Goal: Information Seeking & Learning: Learn about a topic

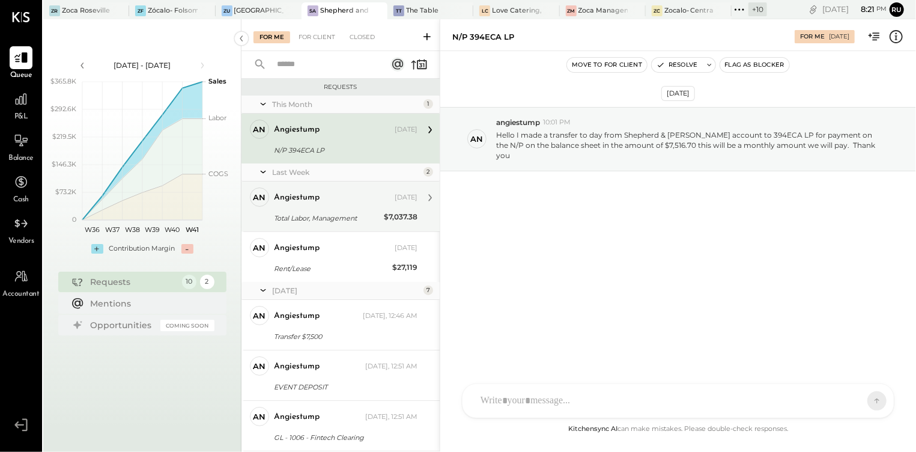
click at [324, 215] on div "Total Labor, Management" at bounding box center [327, 218] width 106 height 12
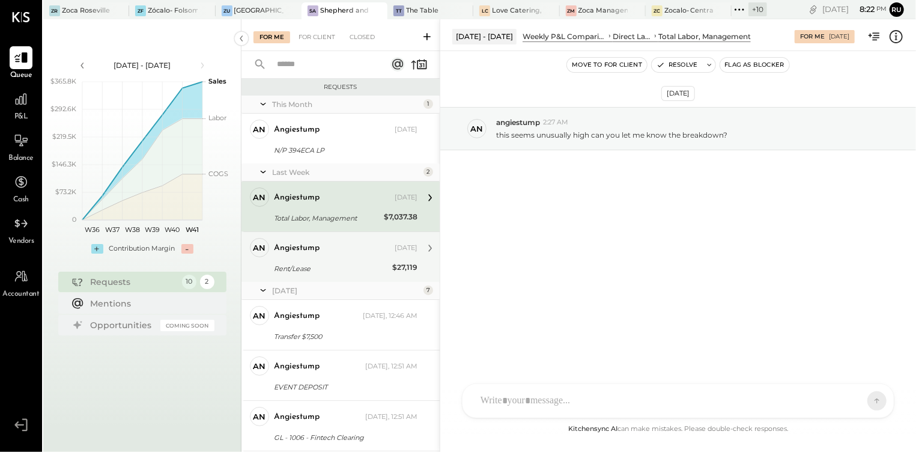
click at [330, 262] on div "Rent/Lease" at bounding box center [331, 268] width 115 height 12
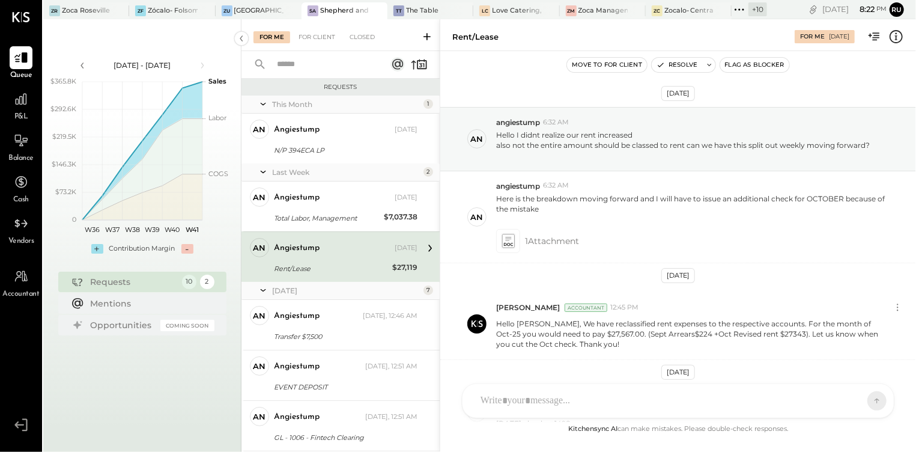
scroll to position [107, 0]
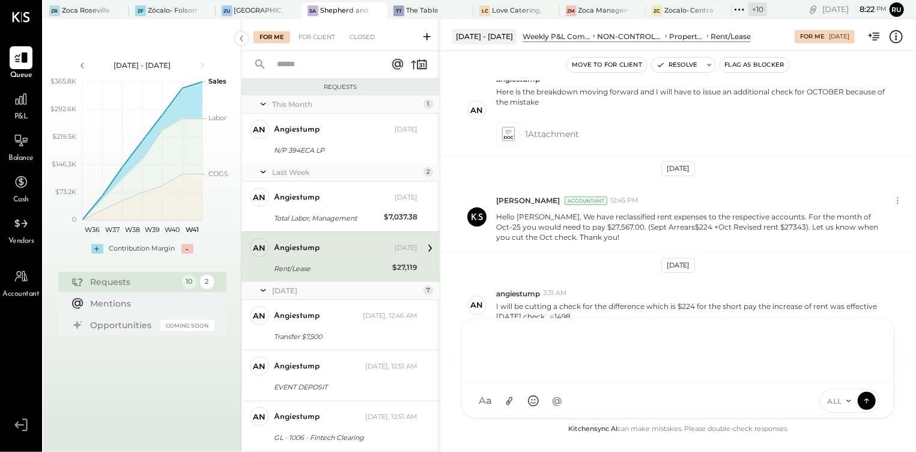
click at [526, 407] on div "RS [PERSON_NAME] SK [PERSON_NAME] UM [PERSON_NAME] [PERSON_NAME].[PERSON_NAME] …" at bounding box center [678, 368] width 432 height 100
click at [714, 339] on div "**********" at bounding box center [677, 349] width 407 height 48
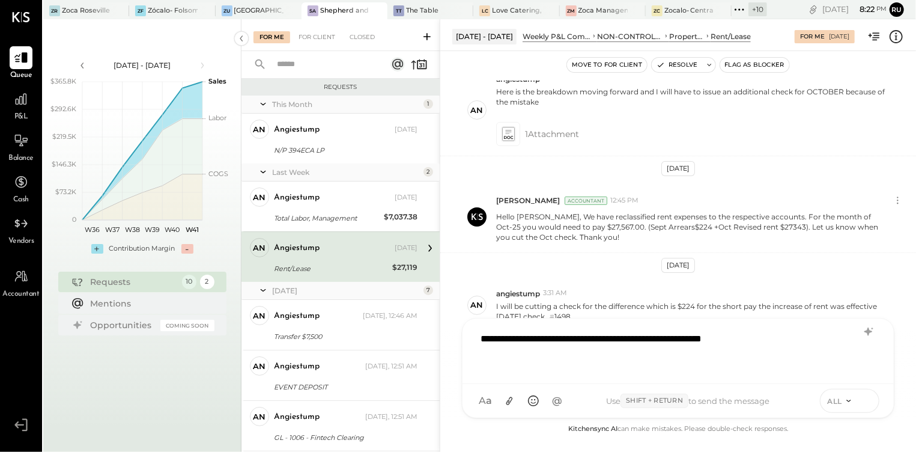
click at [874, 401] on button at bounding box center [866, 400] width 18 height 18
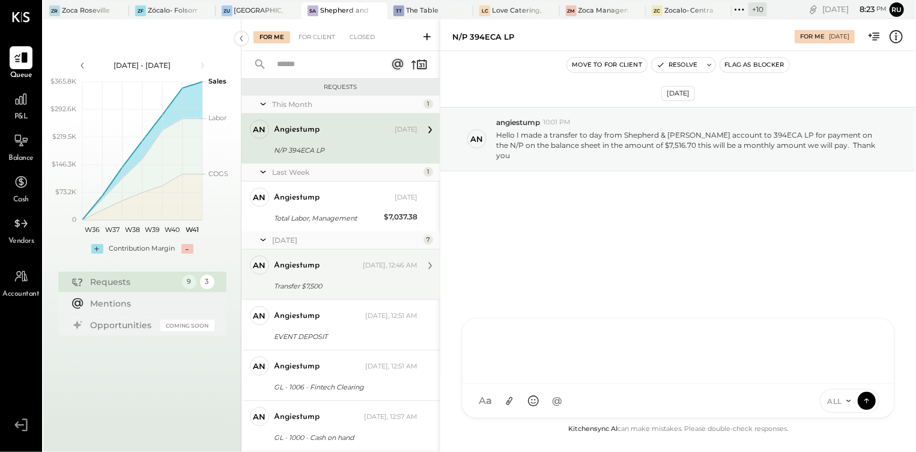
click at [307, 282] on div "Transfer $7,500" at bounding box center [344, 286] width 140 height 12
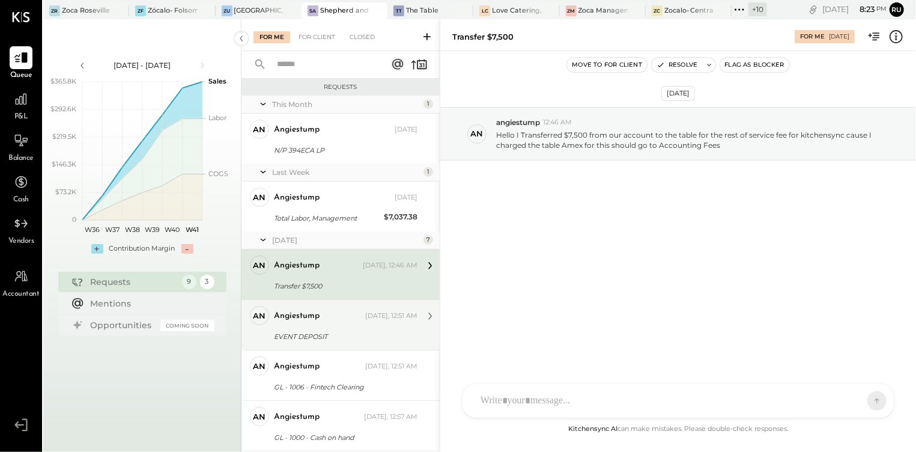
click at [308, 317] on div "angiestump" at bounding box center [297, 316] width 46 height 12
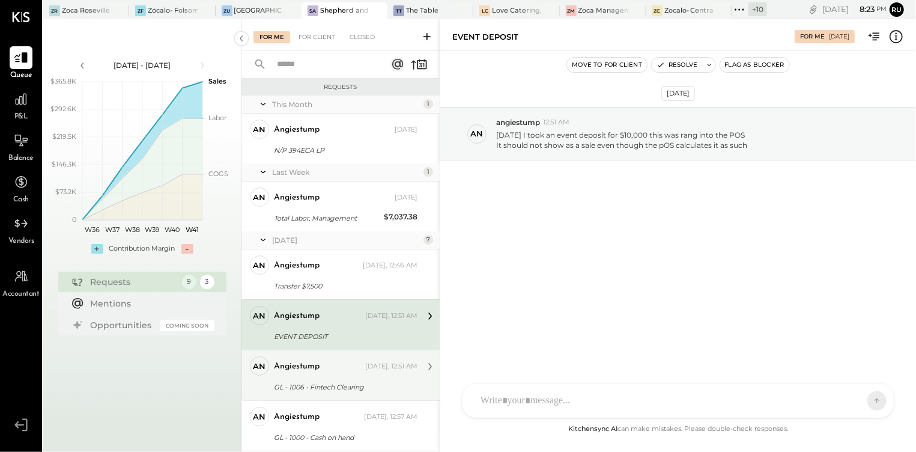
click at [319, 372] on div "angiestump [DATE], 12:51 AM" at bounding box center [346, 366] width 144 height 17
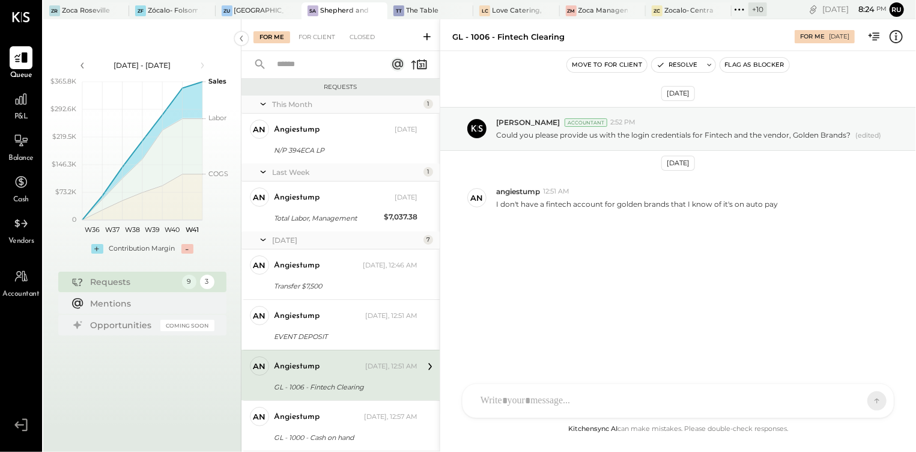
click at [540, 405] on div "RS [PERSON_NAME] SK [PERSON_NAME] UM [PERSON_NAME] [PERSON_NAME].[PERSON_NAME] …" at bounding box center [678, 400] width 432 height 35
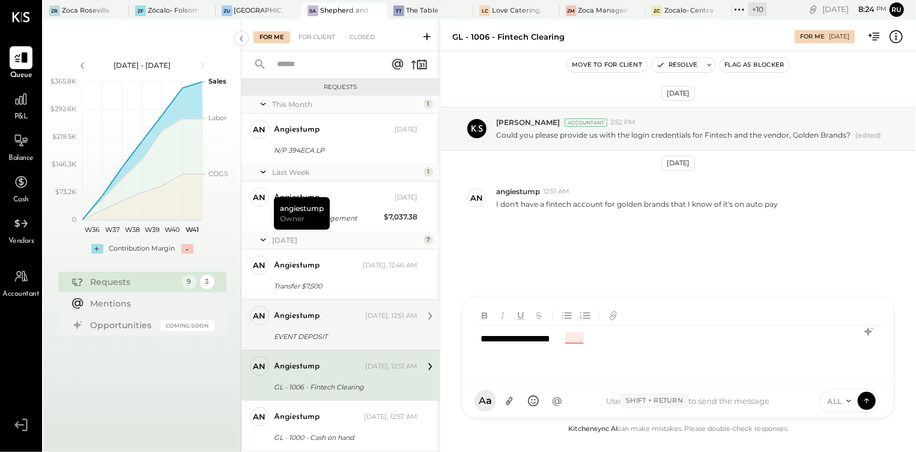
scroll to position [80, 0]
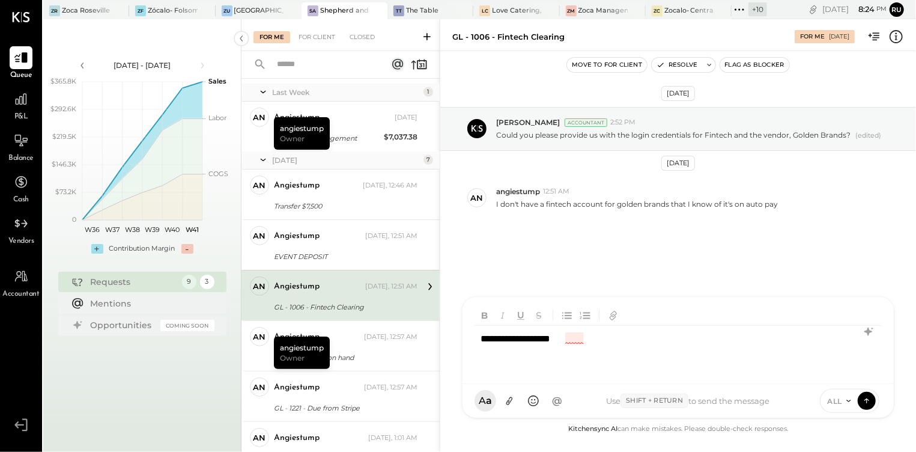
click at [591, 342] on div "**********" at bounding box center [677, 349] width 407 height 48
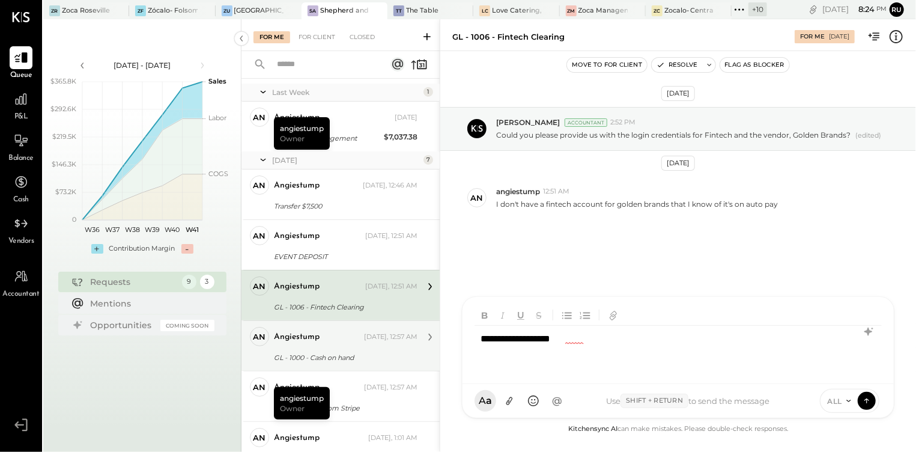
click at [330, 357] on div "GL - 1000 - Cash on hand" at bounding box center [344, 357] width 140 height 12
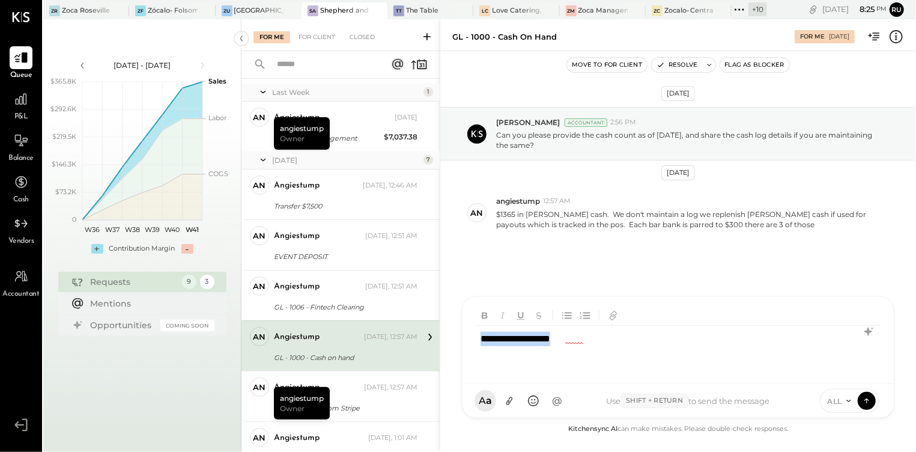
drag, startPoint x: 564, startPoint y: 338, endPoint x: 479, endPoint y: 335, distance: 85.3
click at [480, 340] on div "**********" at bounding box center [677, 349] width 407 height 48
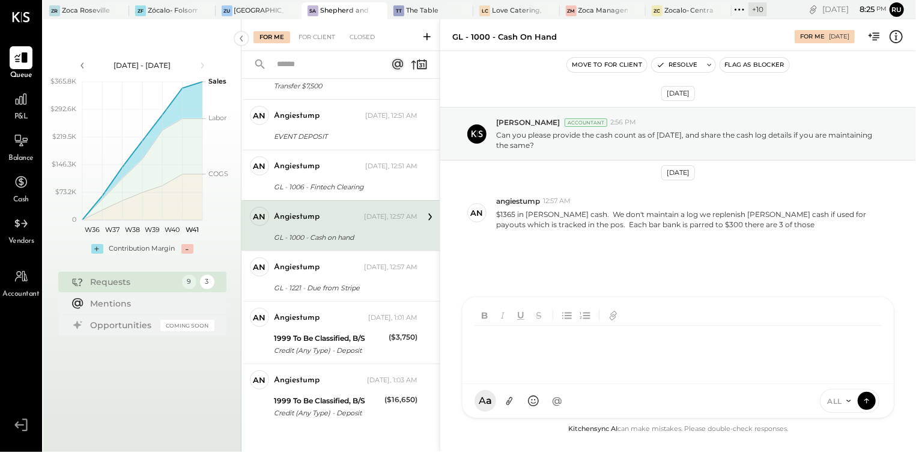
scroll to position [211, 0]
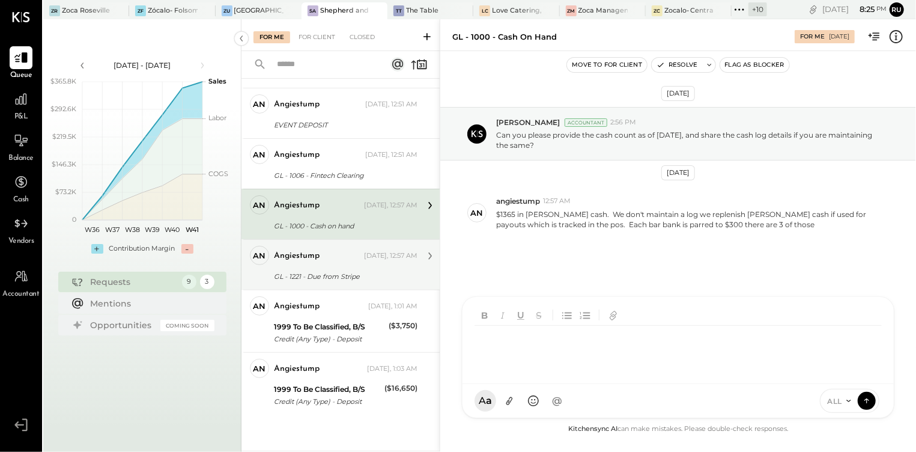
click at [308, 265] on div "angiestump [DATE], 12:57 AM" at bounding box center [346, 256] width 144 height 20
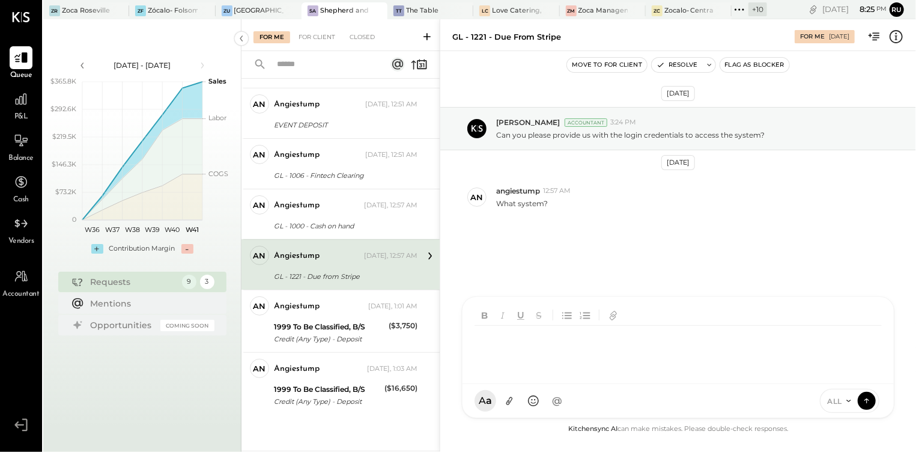
click at [525, 402] on div "RS [PERSON_NAME] SK [PERSON_NAME] UM [PERSON_NAME] [PERSON_NAME].[PERSON_NAME] …" at bounding box center [678, 357] width 432 height 122
drag, startPoint x: 524, startPoint y: 336, endPoint x: 559, endPoint y: 339, distance: 35.0
click at [559, 339] on div "**********" at bounding box center [677, 349] width 407 height 48
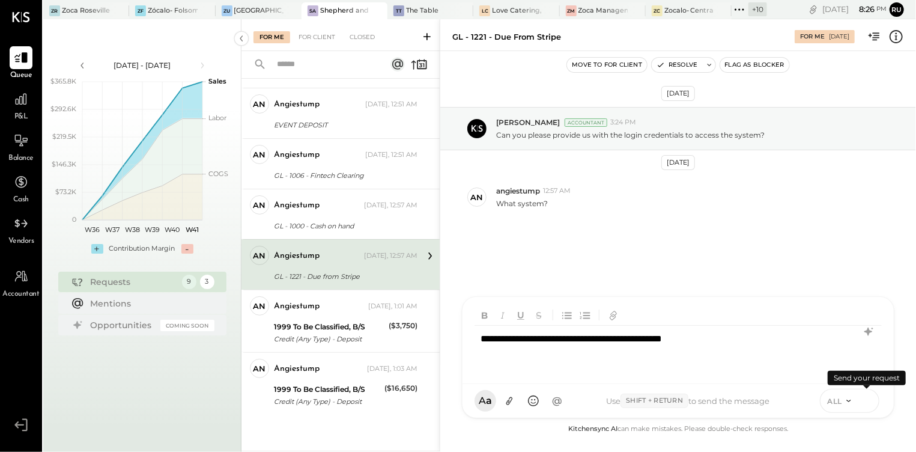
click at [870, 401] on icon at bounding box center [866, 400] width 11 height 12
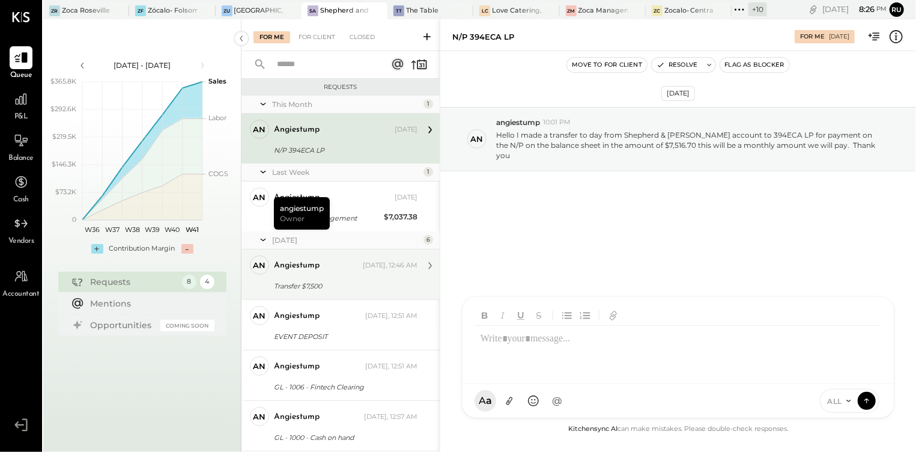
click at [324, 274] on div "angiestump [DATE], 12:46 AM" at bounding box center [346, 265] width 144 height 20
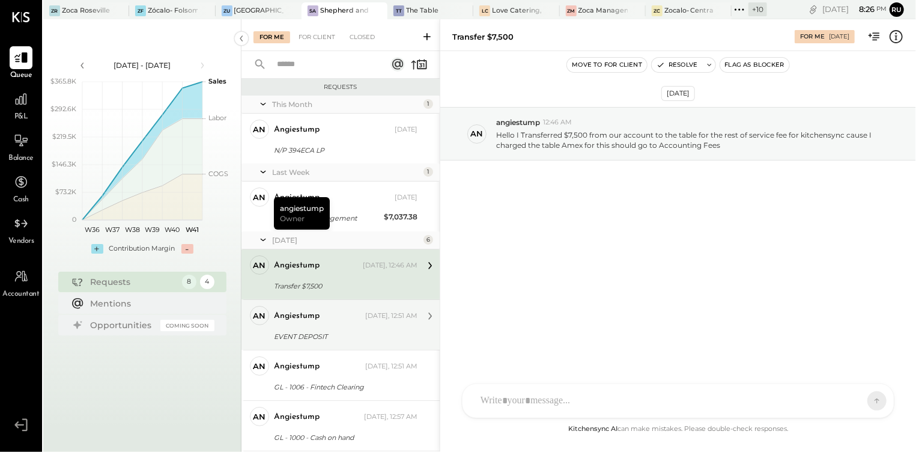
click at [328, 324] on div "angiestump [DATE], 12:51 AM" at bounding box center [346, 315] width 144 height 17
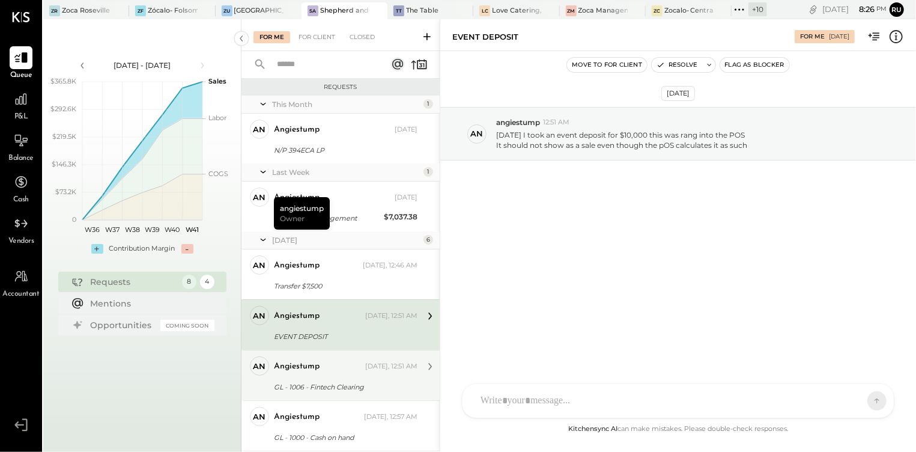
click at [329, 366] on div "angiestump" at bounding box center [318, 366] width 89 height 12
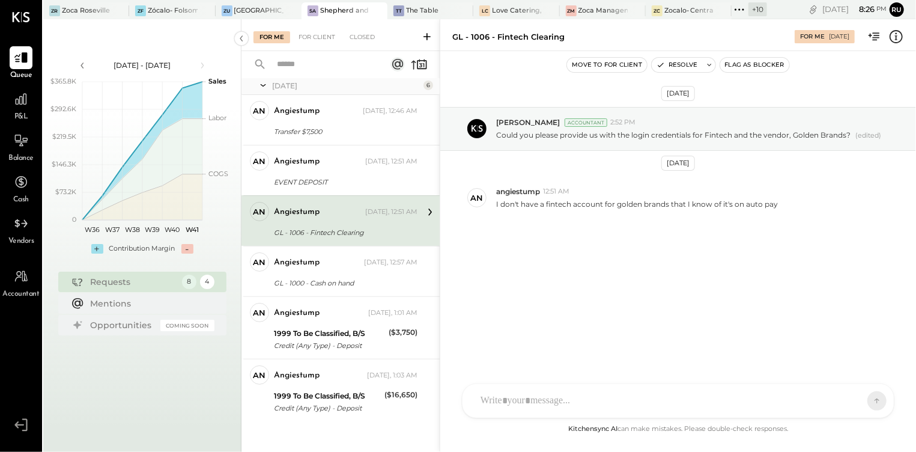
scroll to position [160, 0]
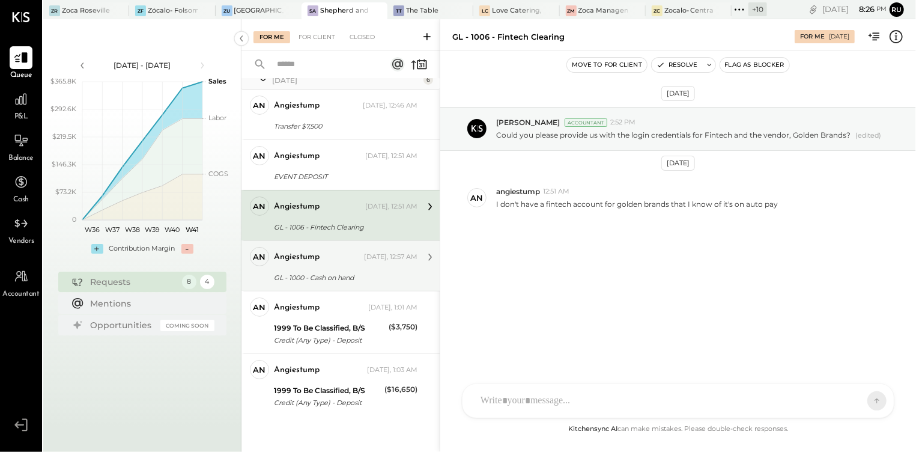
click at [328, 268] on div "angiestump [DATE], 12:57 AM GL - 1000 - Cash on hand $1365 in [PERSON_NAME] cas…" at bounding box center [346, 266] width 144 height 38
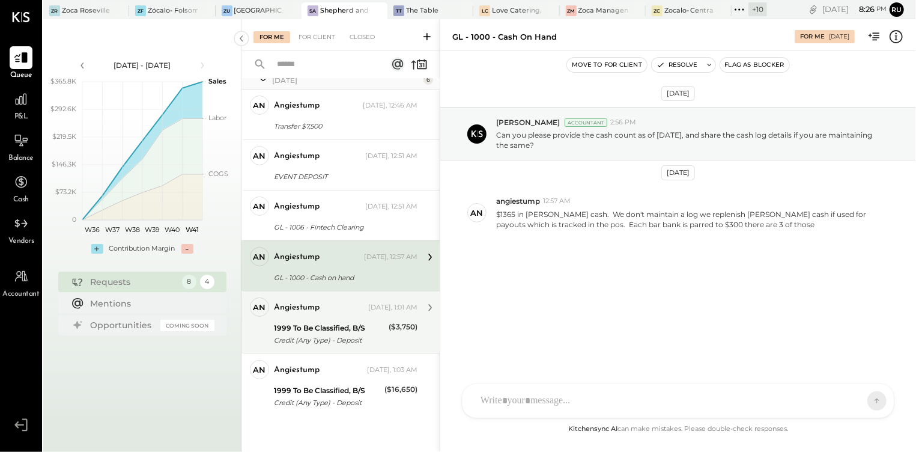
click at [347, 327] on div "1999 To Be Classified, B/S" at bounding box center [329, 328] width 111 height 12
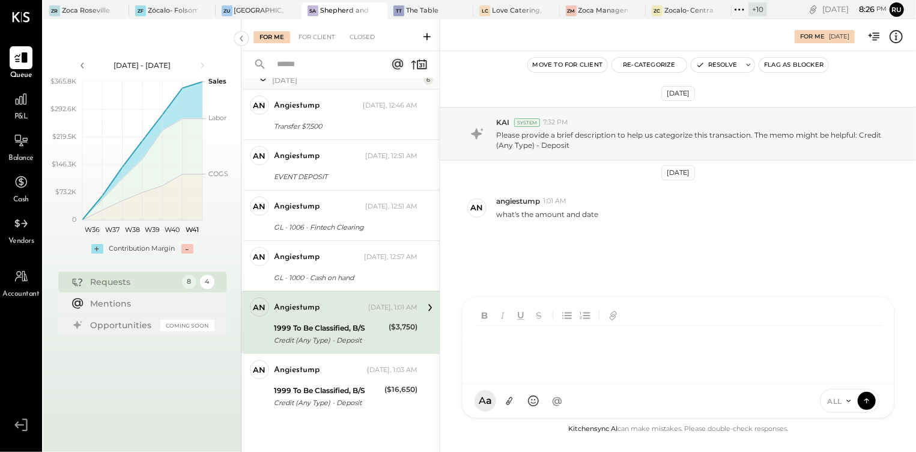
click at [503, 400] on div "RS [PERSON_NAME] SK [PERSON_NAME] UM [PERSON_NAME] [PERSON_NAME].[PERSON_NAME] …" at bounding box center [678, 357] width 432 height 122
click at [575, 340] on div "**********" at bounding box center [677, 349] width 407 height 48
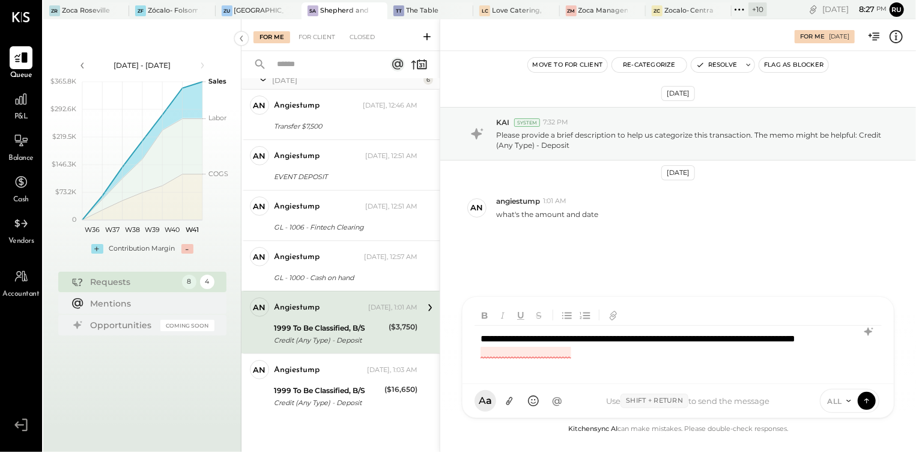
click at [527, 351] on div "**********" at bounding box center [677, 349] width 407 height 48
click at [578, 346] on div "**********" at bounding box center [677, 349] width 407 height 48
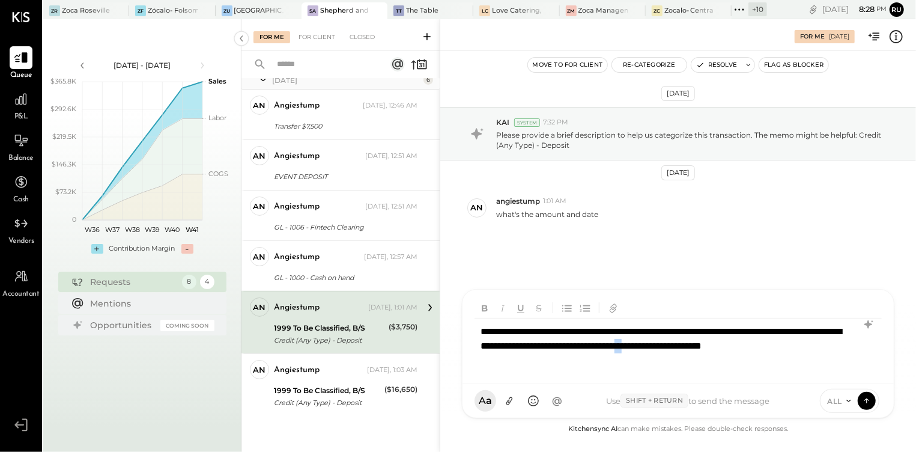
drag, startPoint x: 789, startPoint y: 346, endPoint x: 799, endPoint y: 346, distance: 9.6
click at [799, 346] on div "**********" at bounding box center [677, 345] width 407 height 55
click at [763, 345] on div "**********" at bounding box center [677, 345] width 407 height 55
click at [719, 347] on div "**********" at bounding box center [677, 345] width 407 height 55
drag, startPoint x: 719, startPoint y: 345, endPoint x: 824, endPoint y: 356, distance: 105.1
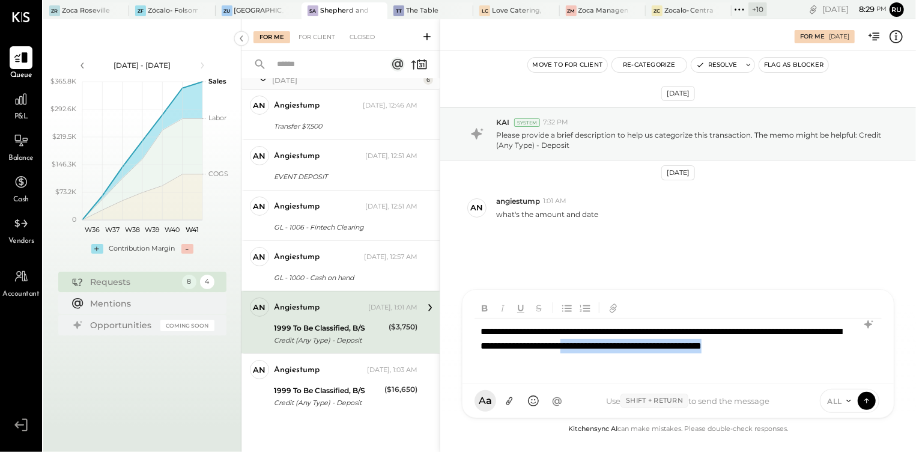
click at [824, 355] on div "**********" at bounding box center [677, 345] width 407 height 55
click at [479, 328] on div "**********" at bounding box center [677, 345] width 407 height 55
click at [569, 346] on div "**********" at bounding box center [677, 345] width 407 height 55
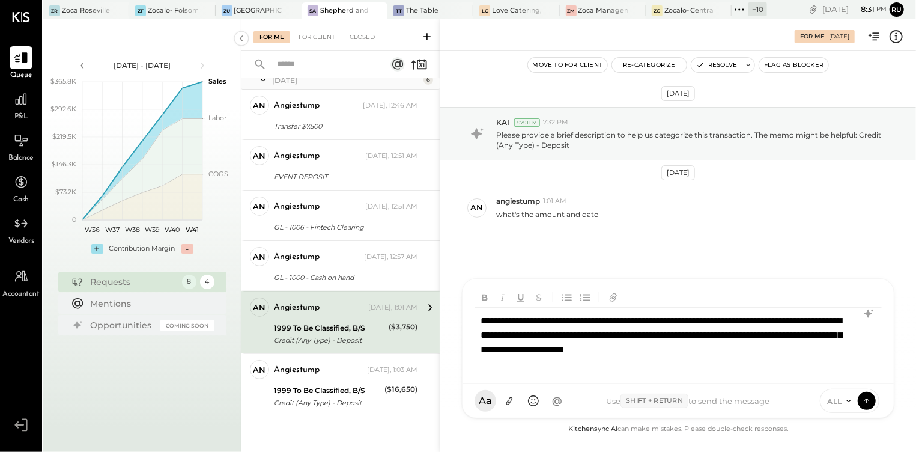
click at [507, 363] on div "**********" at bounding box center [677, 342] width 407 height 70
click at [868, 397] on icon at bounding box center [866, 400] width 11 height 12
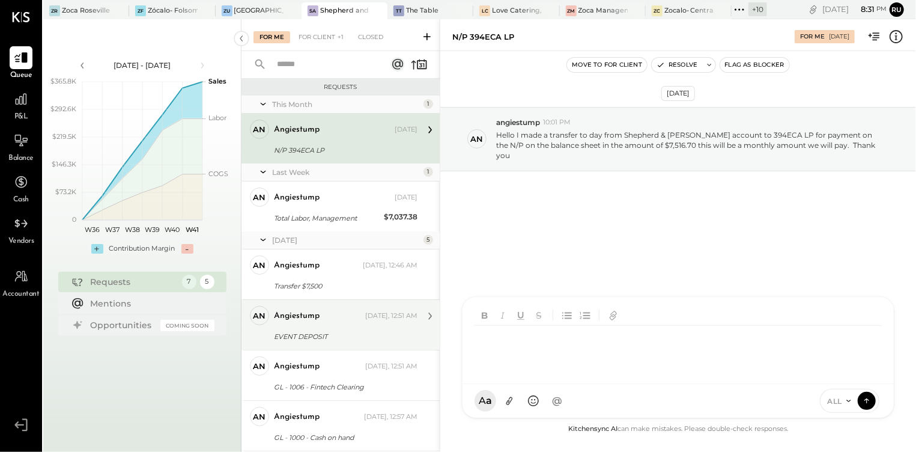
scroll to position [98, 0]
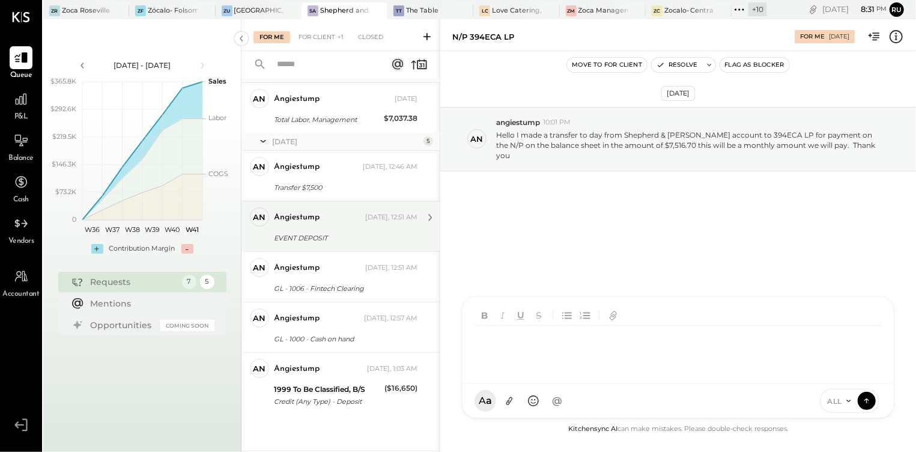
click at [312, 214] on div "angiestump" at bounding box center [297, 217] width 46 height 12
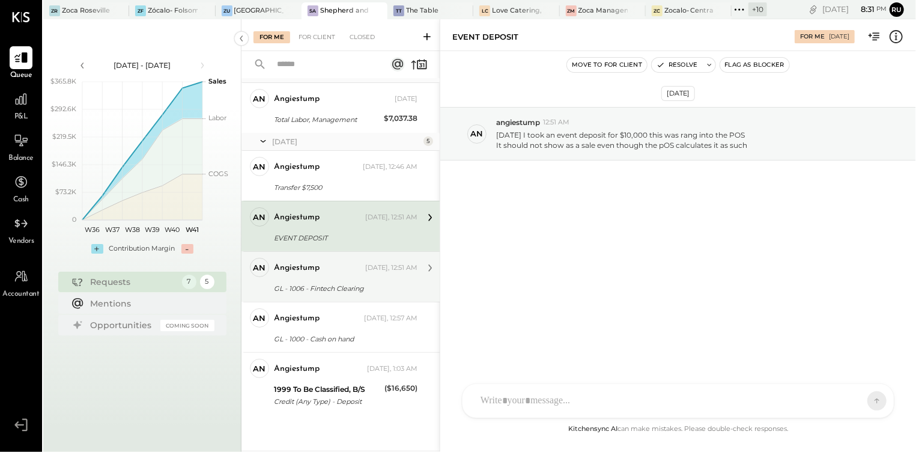
click at [313, 267] on div "angiestump" at bounding box center [297, 268] width 46 height 12
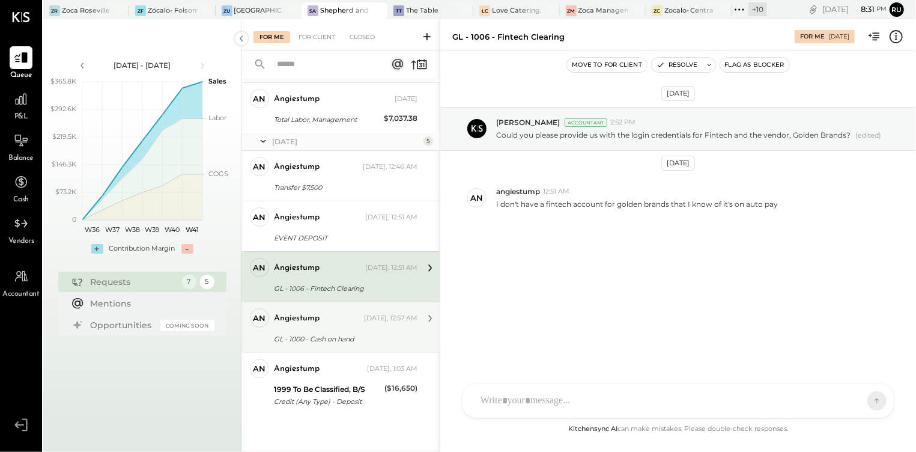
click at [320, 329] on div "angiestump [DATE], 12:57 AM GL - 1000 - Cash on hand $1365 in [PERSON_NAME] cas…" at bounding box center [346, 327] width 144 height 38
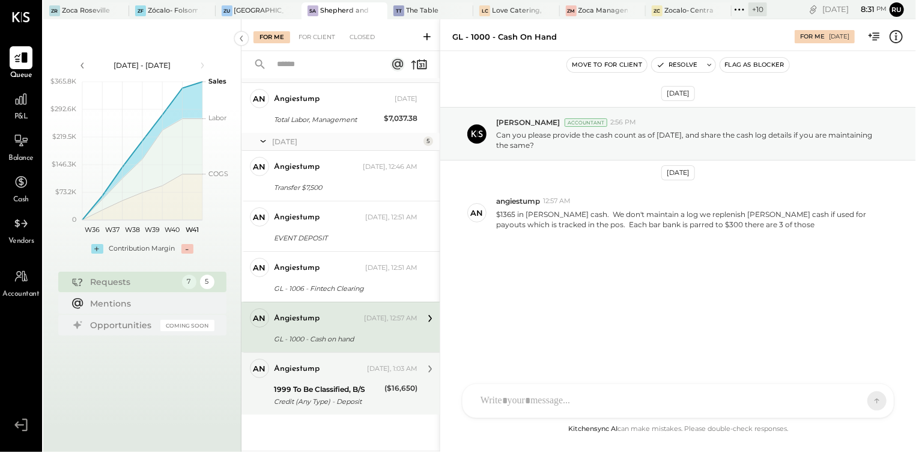
click at [300, 370] on div "angiestump" at bounding box center [297, 369] width 46 height 12
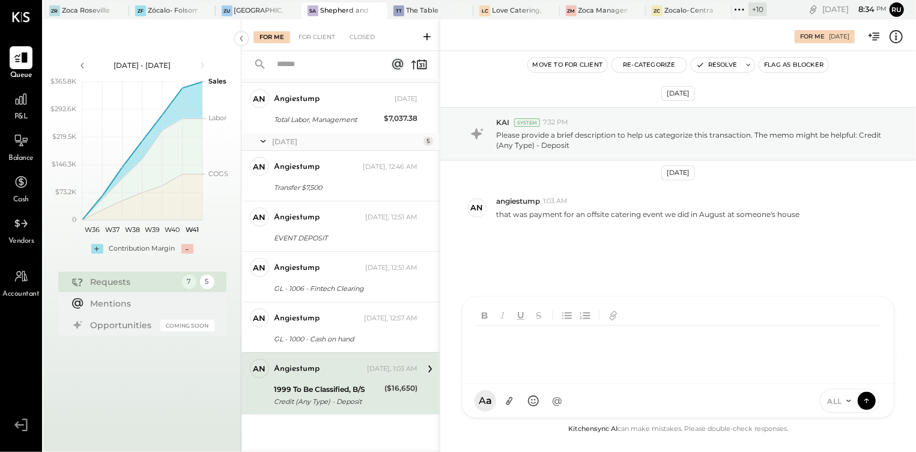
click at [522, 374] on div at bounding box center [680, 349] width 412 height 48
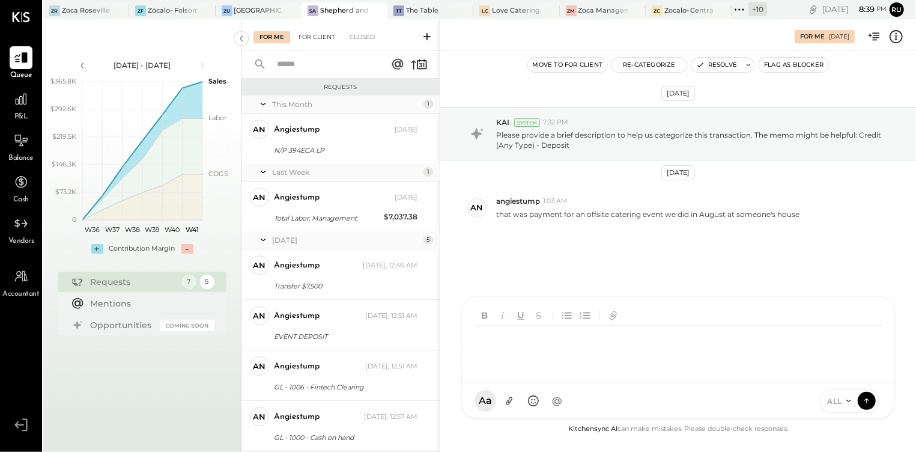
drag, startPoint x: 312, startPoint y: 31, endPoint x: 304, endPoint y: 36, distance: 9.0
click at [312, 31] on div "For Client" at bounding box center [316, 37] width 49 height 12
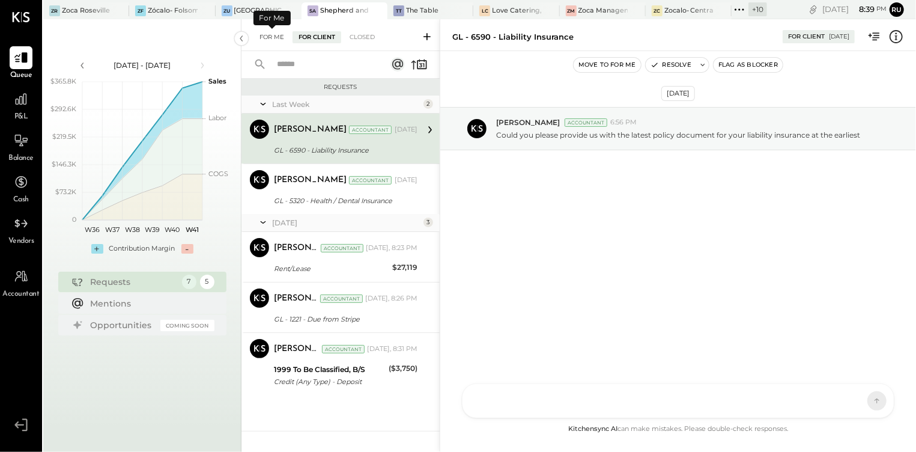
click at [272, 39] on div "For Me" at bounding box center [271, 37] width 37 height 12
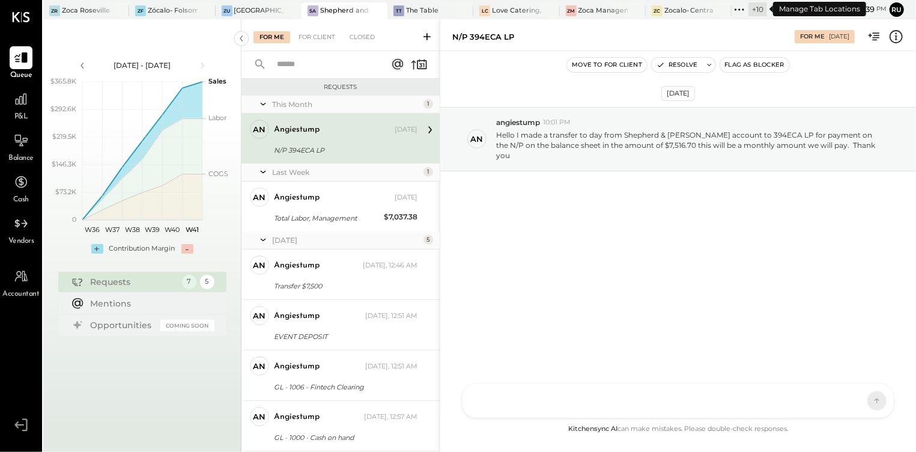
click at [742, 7] on icon at bounding box center [739, 10] width 16 height 16
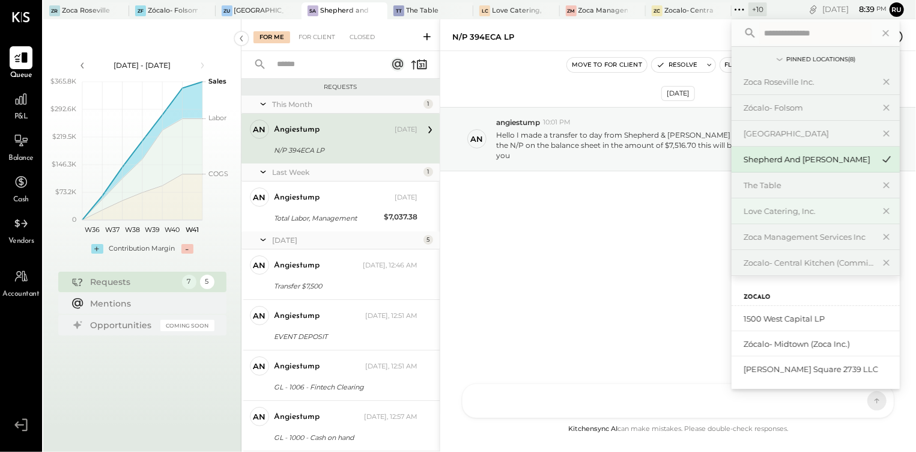
click at [775, 210] on div "Love Catering, Inc." at bounding box center [808, 210] width 130 height 11
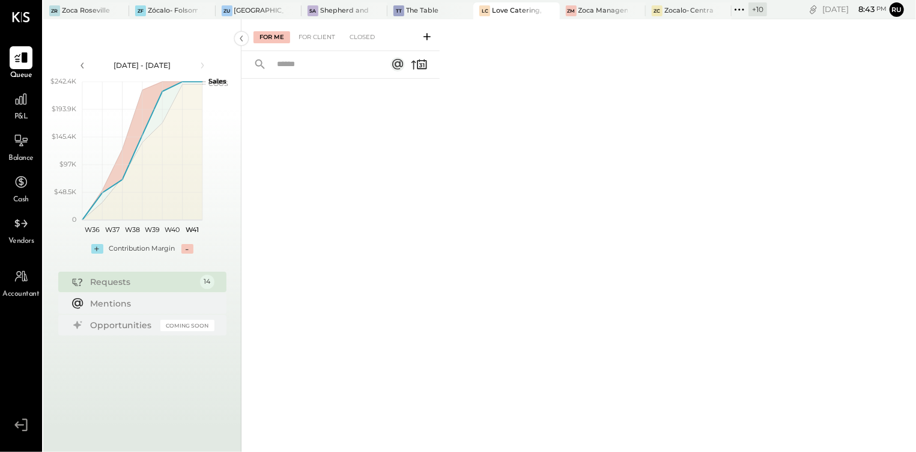
drag, startPoint x: 357, startPoint y: 112, endPoint x: 367, endPoint y: 110, distance: 10.4
click at [356, 112] on div at bounding box center [340, 249] width 198 height 340
click at [519, 4] on div at bounding box center [539, 10] width 42 height 16
click at [317, 175] on div at bounding box center [340, 249] width 198 height 340
click at [331, 166] on div at bounding box center [340, 249] width 198 height 340
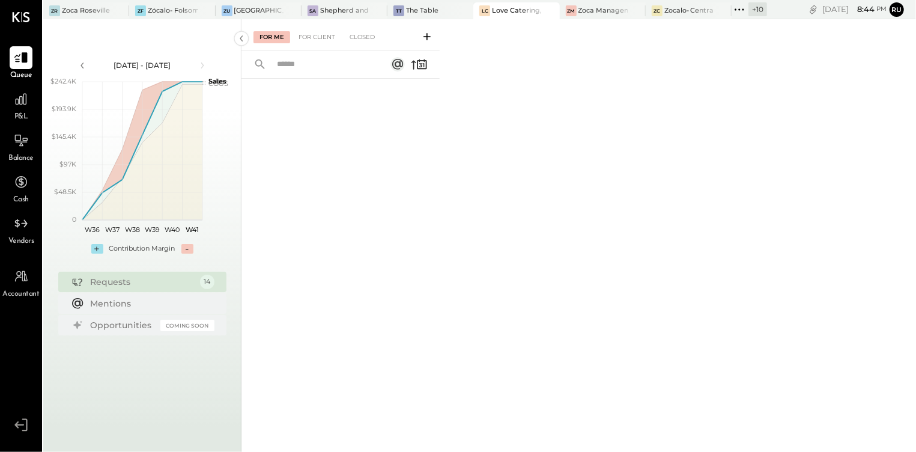
click at [339, 156] on div at bounding box center [340, 249] width 198 height 340
click at [13, 111] on div "P&L" at bounding box center [21, 105] width 23 height 35
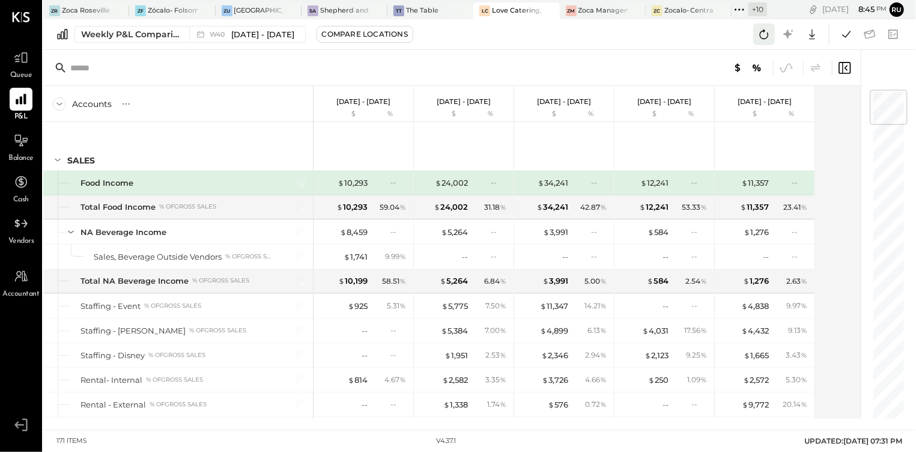
click at [762, 36] on icon at bounding box center [764, 34] width 16 height 16
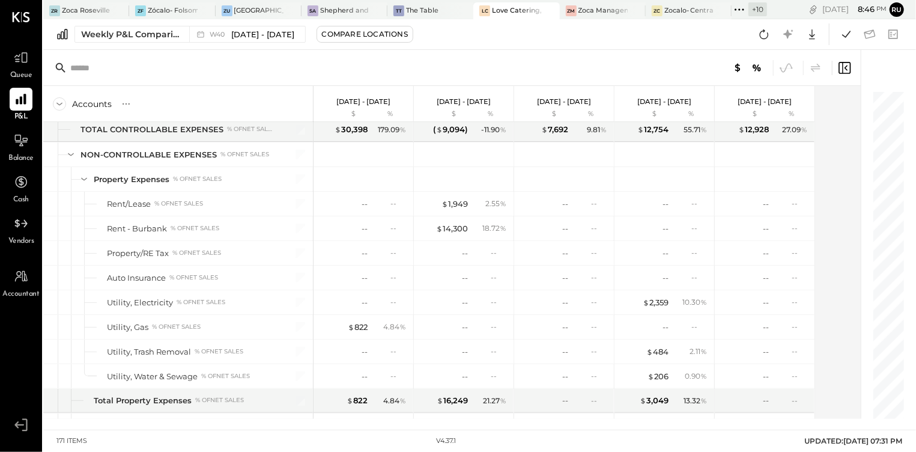
scroll to position [3577, 0]
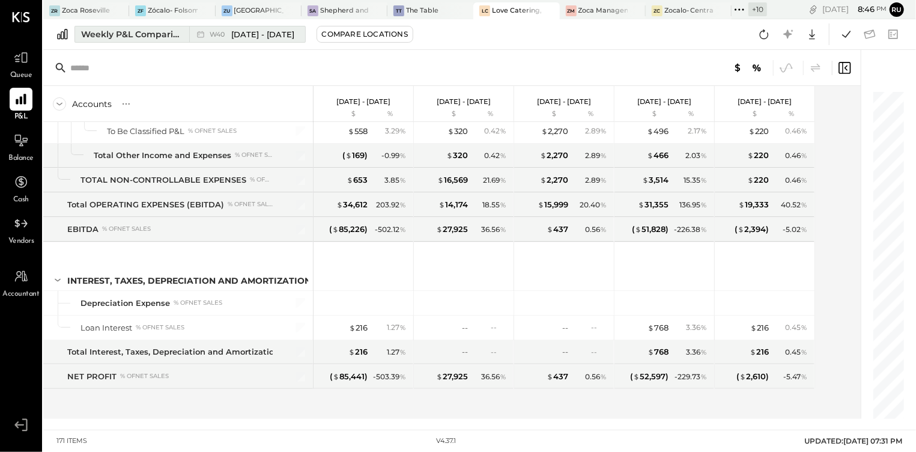
click at [150, 35] on div "Weekly P&L Comparison" at bounding box center [131, 34] width 101 height 12
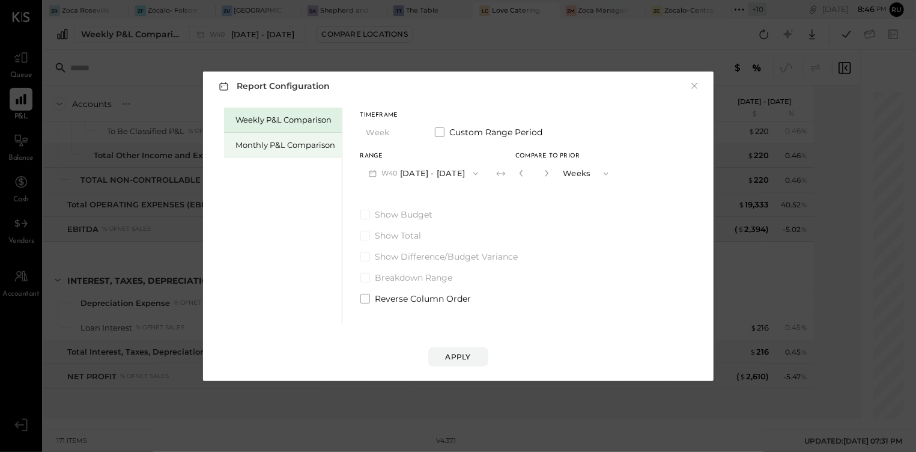
click at [297, 147] on div "Monthly P&L Comparison" at bounding box center [286, 144] width 100 height 11
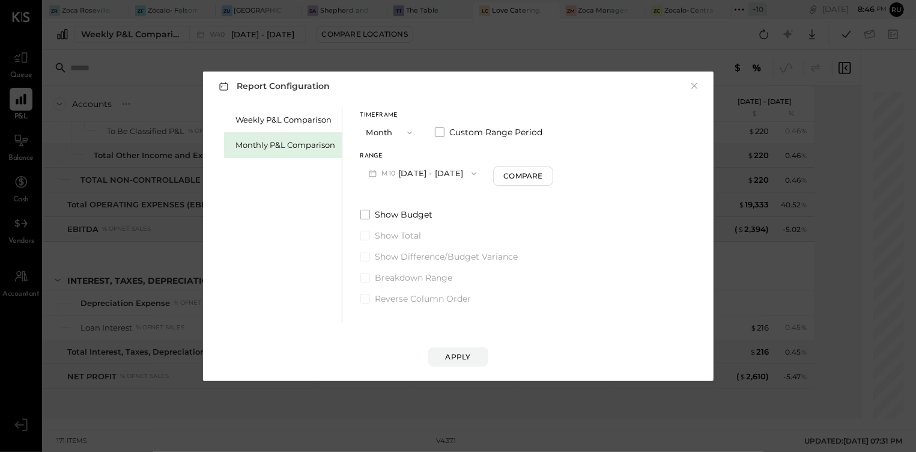
click at [410, 130] on icon "button" at bounding box center [410, 133] width 10 height 10
click at [469, 151] on div "Timeframe Month Custom Range Period Range M10 [DATE] - [DATE] Compare" at bounding box center [456, 148] width 193 height 72
click at [428, 173] on button "M10 [DATE] - [DATE]" at bounding box center [422, 173] width 125 height 22
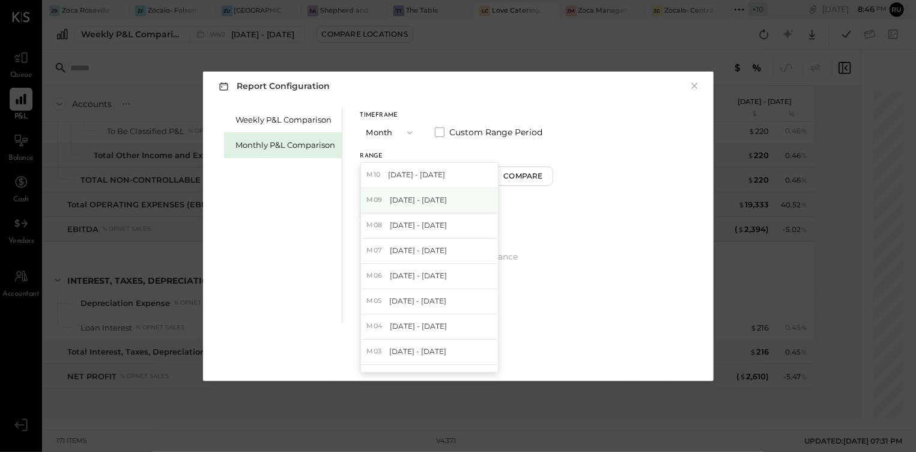
click at [415, 203] on span "[DATE] - [DATE]" at bounding box center [418, 200] width 57 height 10
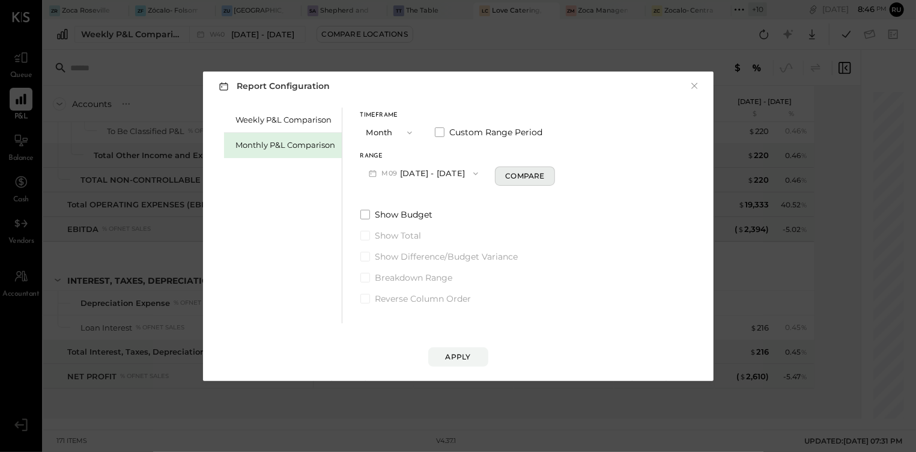
click at [505, 173] on div "Compare" at bounding box center [524, 176] width 39 height 10
click at [544, 174] on icon "button" at bounding box center [546, 172] width 7 height 7
type input "*"
click at [465, 351] on div "Apply" at bounding box center [458, 356] width 25 height 10
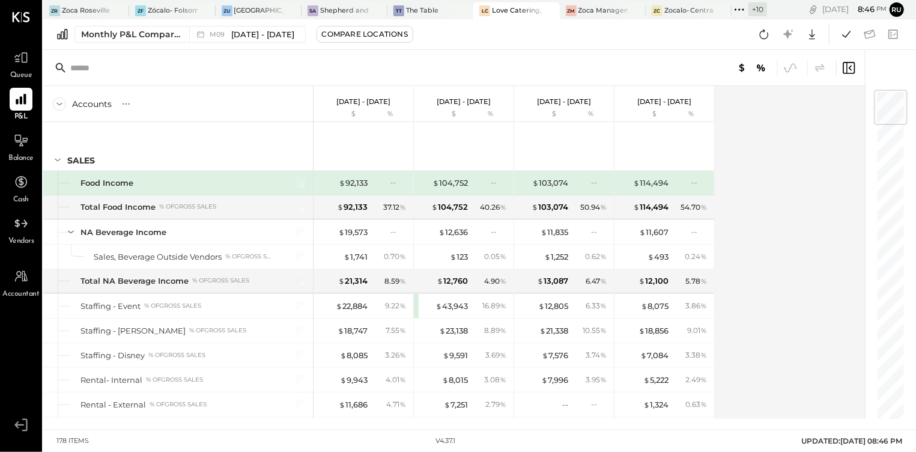
click at [586, 37] on div "Monthly P&L Comparison M09 [DATE] - [DATE] Compare Locations Google Sheets Excel" at bounding box center [479, 34] width 873 height 31
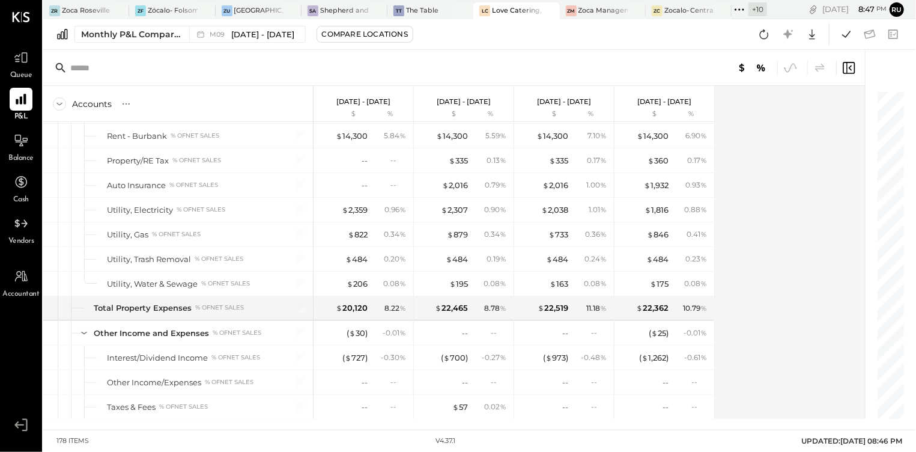
scroll to position [3749, 0]
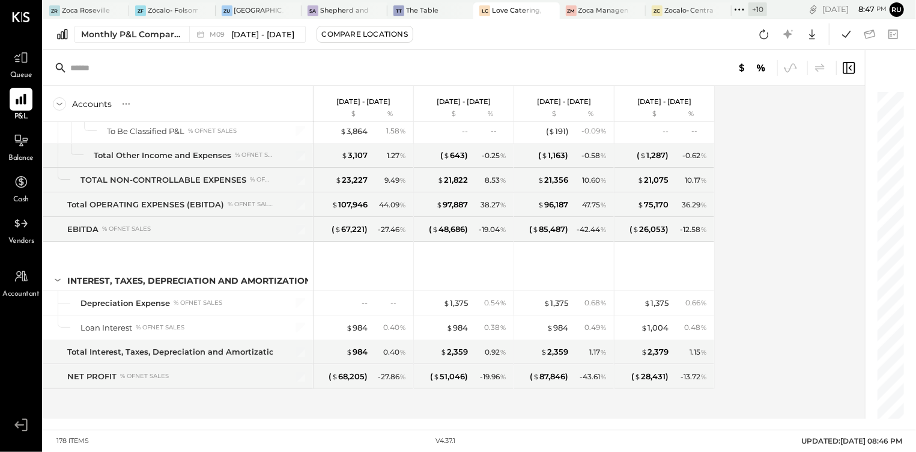
click at [761, 280] on div "Accounts S % GL [DATE] - [DATE] $ % [DATE] - [DATE] $ % [DATE] - [DATE] $ % [DA…" at bounding box center [454, 252] width 823 height 333
click at [783, 248] on div "Accounts S % GL [DATE] - [DATE] $ % [DATE] - [DATE] $ % [DATE] - [DATE] $ % [DA…" at bounding box center [454, 252] width 823 height 333
click at [782, 247] on div "Accounts S % GL [DATE] - [DATE] $ % [DATE] - [DATE] $ % [DATE] - [DATE] $ % [DA…" at bounding box center [454, 252] width 823 height 333
click at [294, 412] on div "SALES Food Income Total Food Income % of GROSS SALES NA Beverage Income Sales, …" at bounding box center [378, 270] width 671 height 297
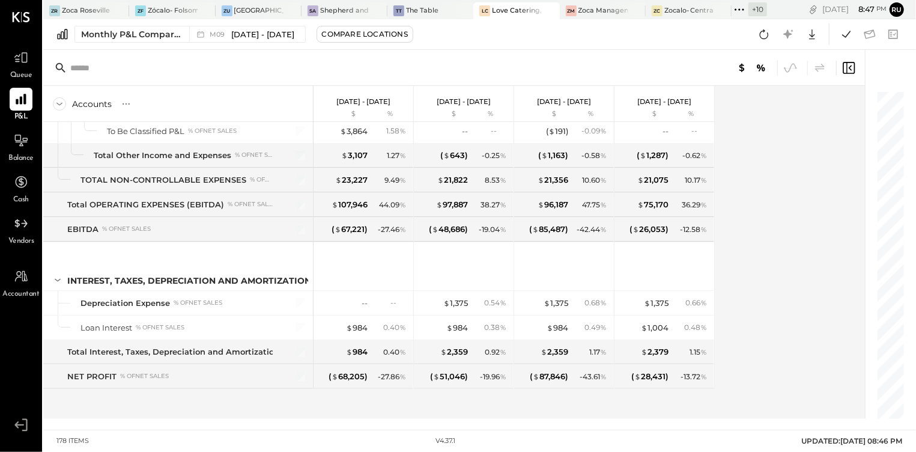
click at [364, 410] on div "SALES Food Income Total Food Income % of GROSS SALES NA Beverage Income Sales, …" at bounding box center [378, 270] width 671 height 297
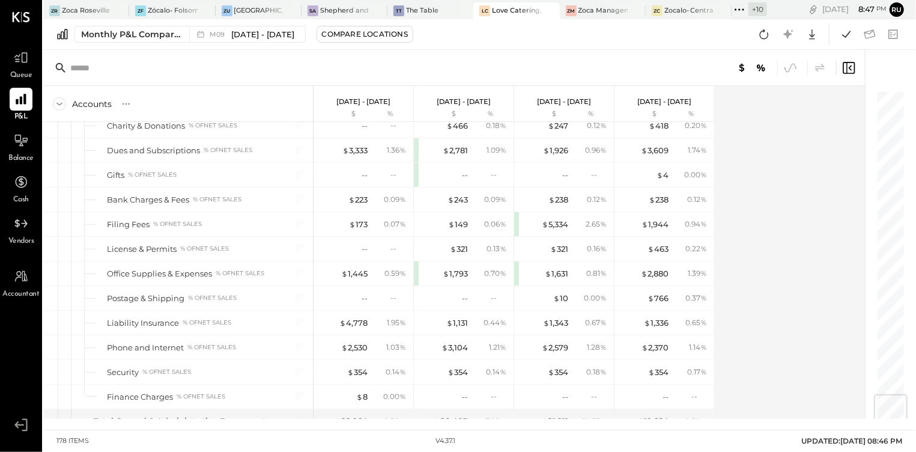
scroll to position [2548, 0]
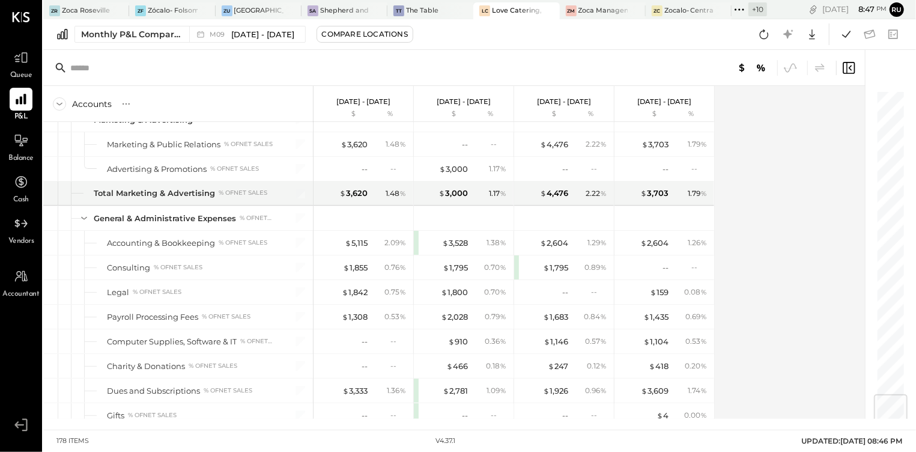
drag, startPoint x: 23, startPoint y: 136, endPoint x: 125, endPoint y: 156, distance: 104.1
click at [23, 136] on icon at bounding box center [21, 140] width 14 height 14
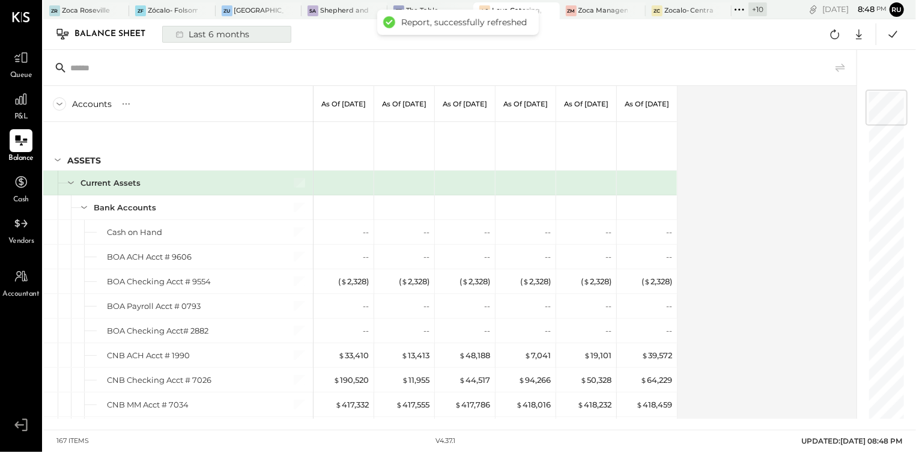
click at [223, 40] on div "Last 6 months" at bounding box center [211, 34] width 85 height 16
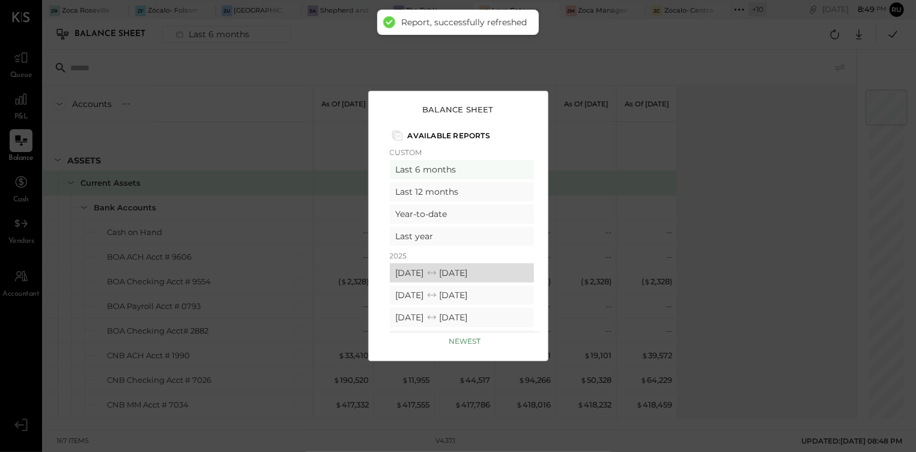
click at [417, 277] on div "[DATE] [DATE]" at bounding box center [462, 272] width 144 height 19
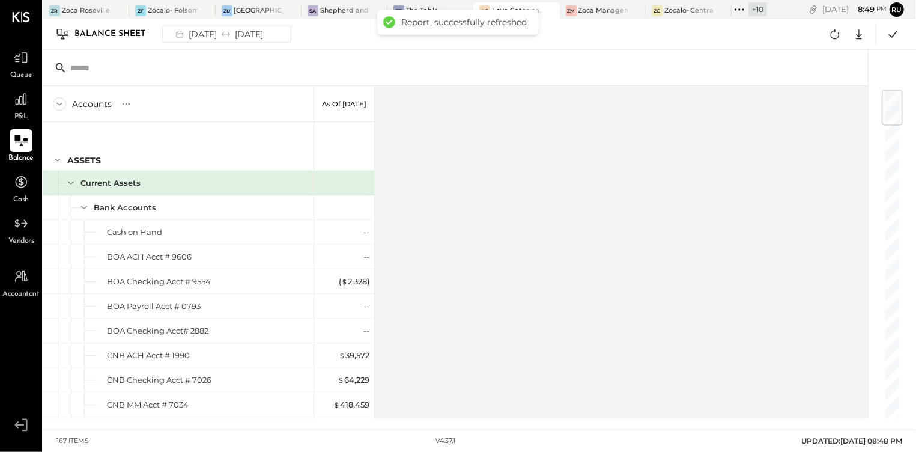
click at [22, 143] on icon at bounding box center [21, 141] width 16 height 16
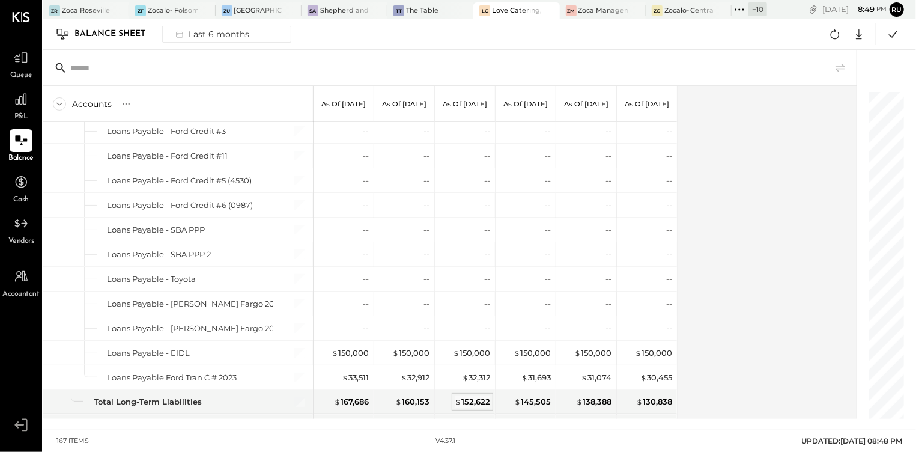
scroll to position [3849, 0]
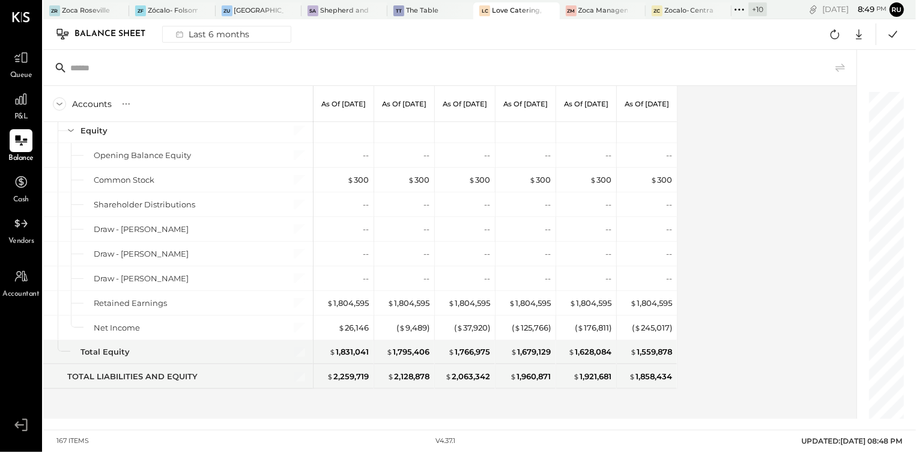
click at [732, 283] on div "Accounts S GL As of [DATE] As of [DATE] As of [DATE] As of [DATE] As of [DATE] …" at bounding box center [450, 252] width 815 height 333
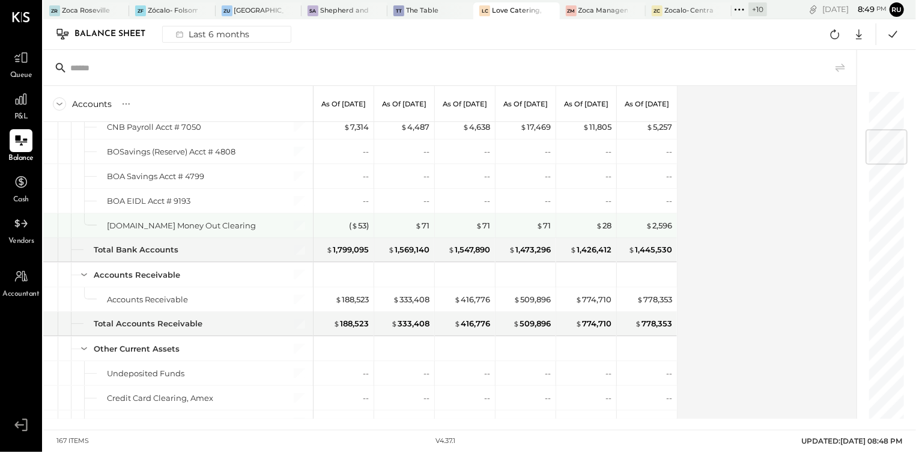
scroll to position [0, 0]
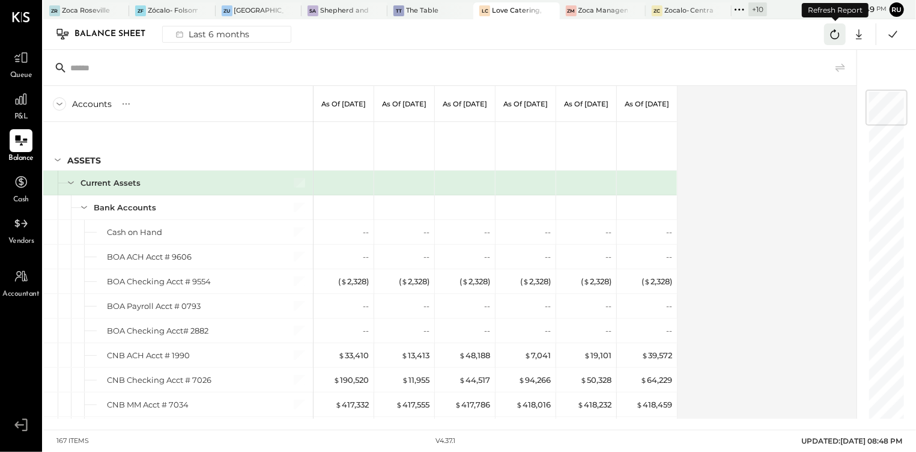
click at [830, 34] on icon at bounding box center [835, 34] width 16 height 16
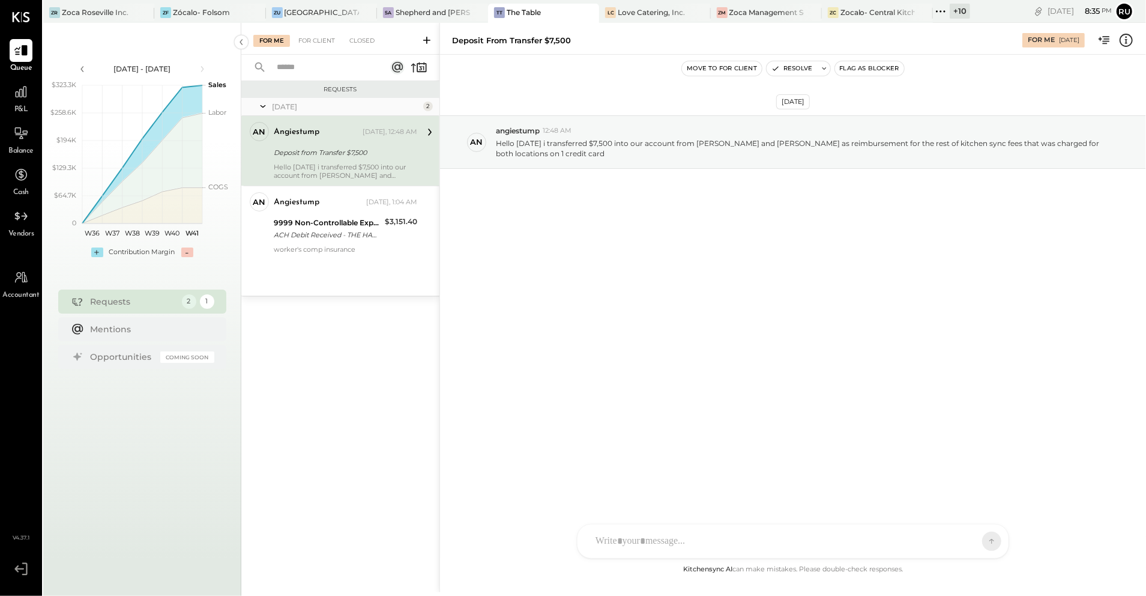
click at [311, 171] on div "Hello today i transferred $7,500 into our account from Shepherd and Sims as rei…" at bounding box center [346, 171] width 144 height 17
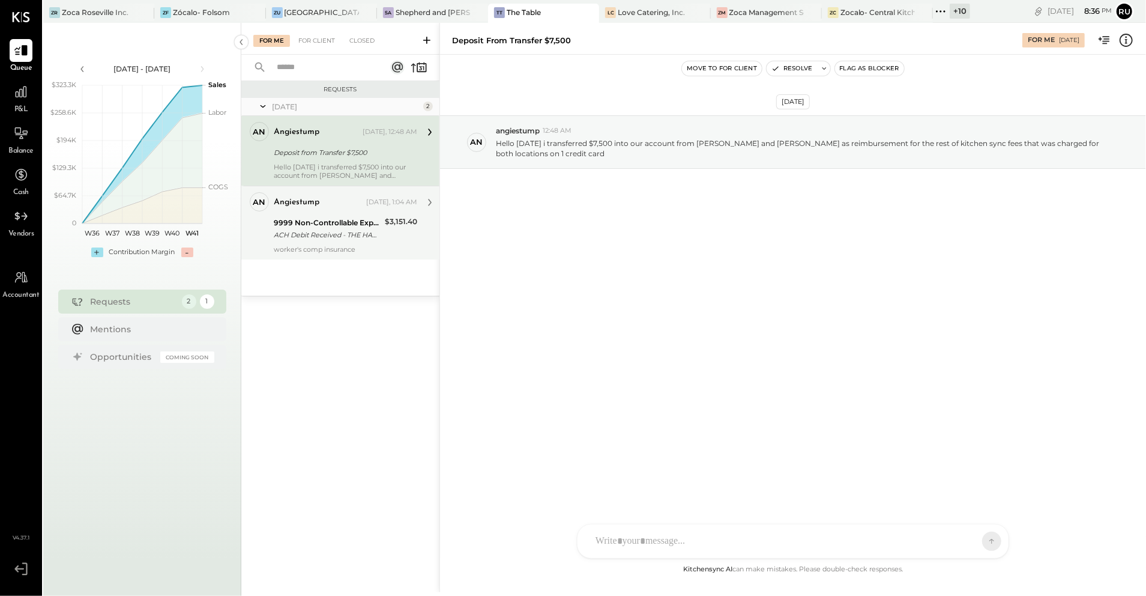
click at [322, 202] on div "angiestump" at bounding box center [319, 202] width 90 height 12
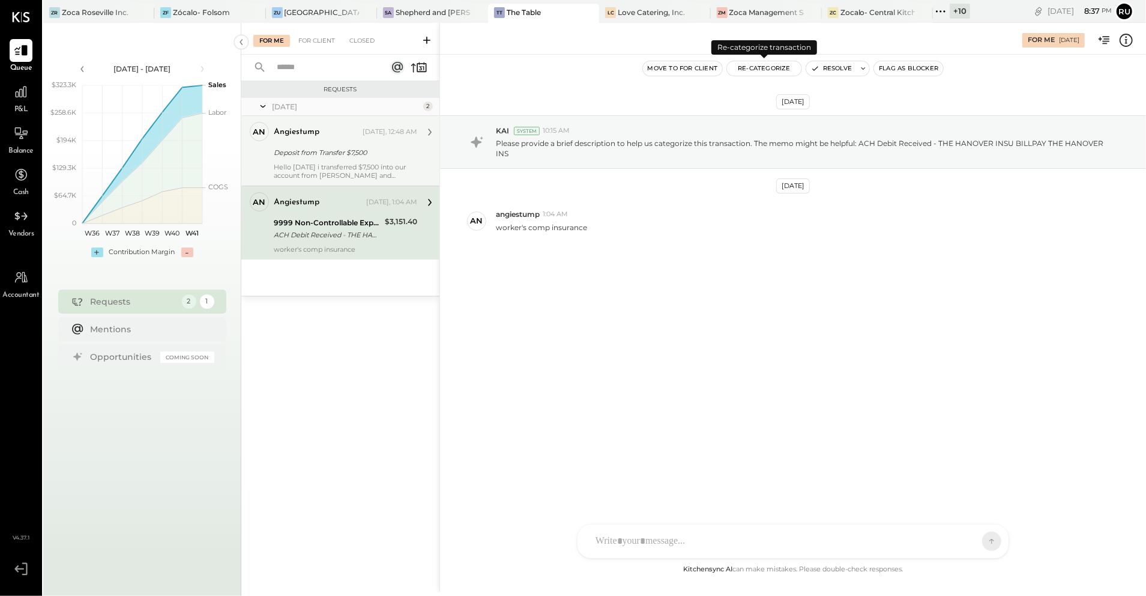
click at [772, 70] on button "Re-Categorize" at bounding box center [764, 68] width 74 height 14
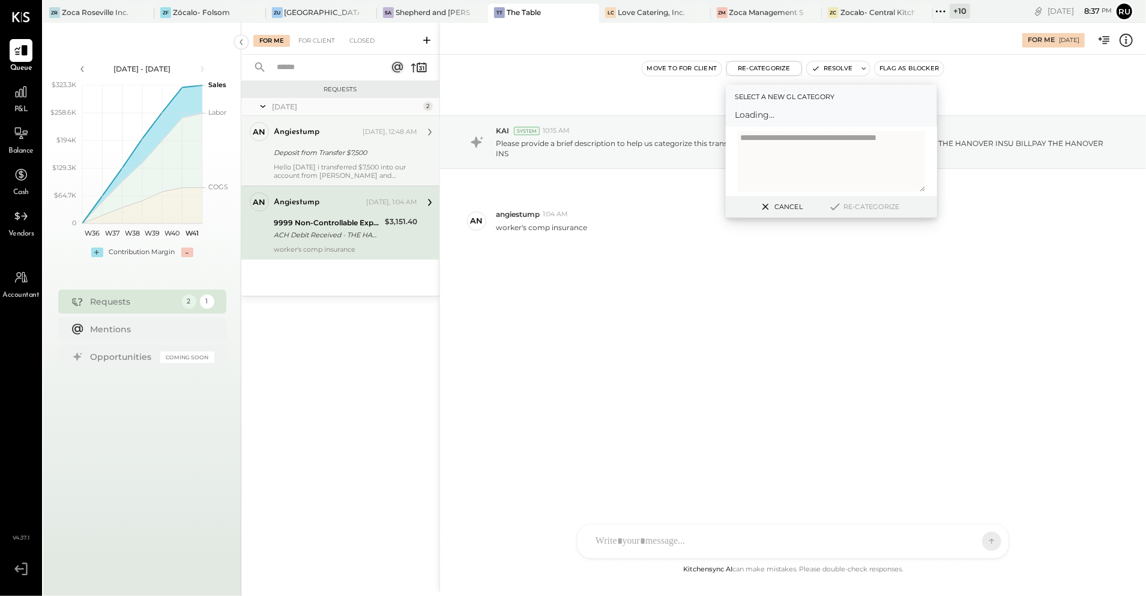
click at [788, 136] on textarea at bounding box center [831, 161] width 187 height 61
type textarea "******"
click at [805, 114] on div at bounding box center [821, 120] width 158 height 14
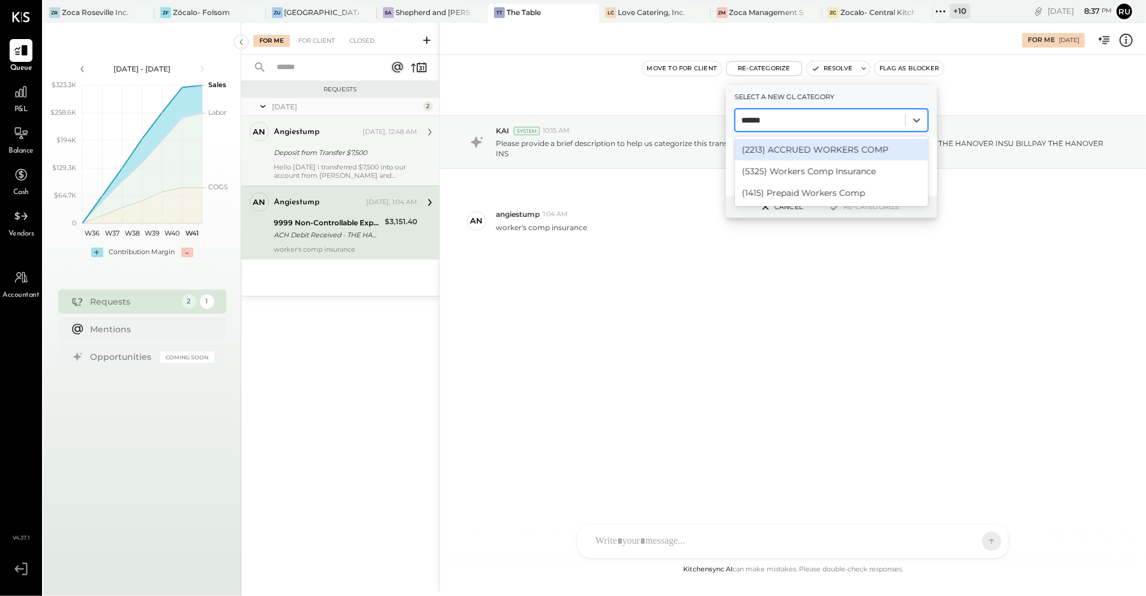
type input "*******"
click at [813, 178] on div "(5325) Workers Comp Insurance" at bounding box center [831, 171] width 193 height 22
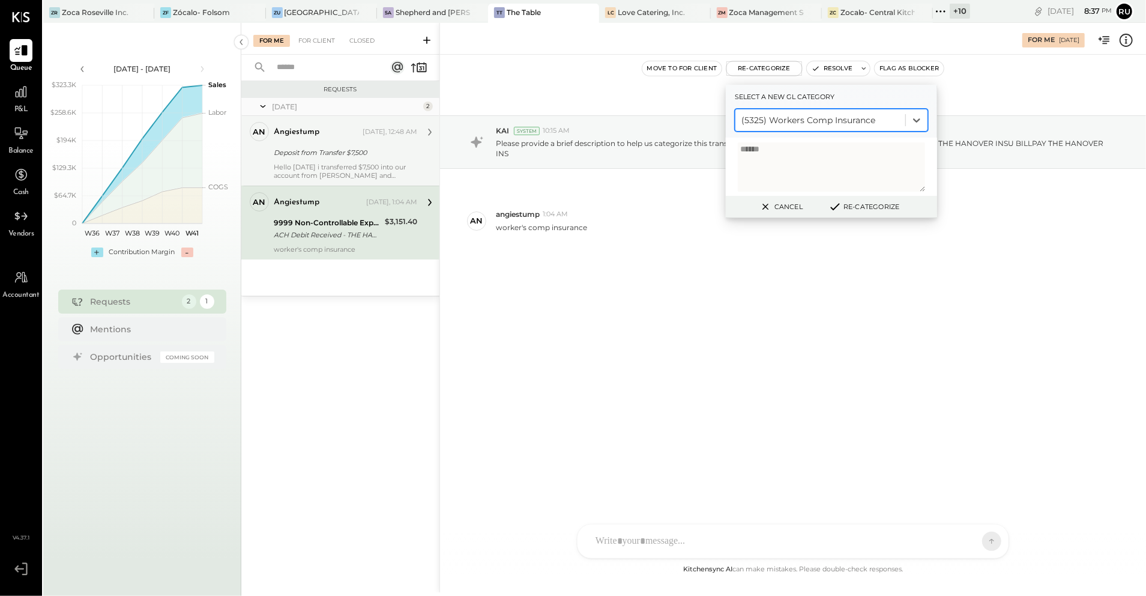
click at [805, 163] on textarea "******" at bounding box center [831, 166] width 187 height 49
type textarea "*"
type textarea "**********"
click at [872, 213] on button "Re-Categorize" at bounding box center [863, 206] width 79 height 14
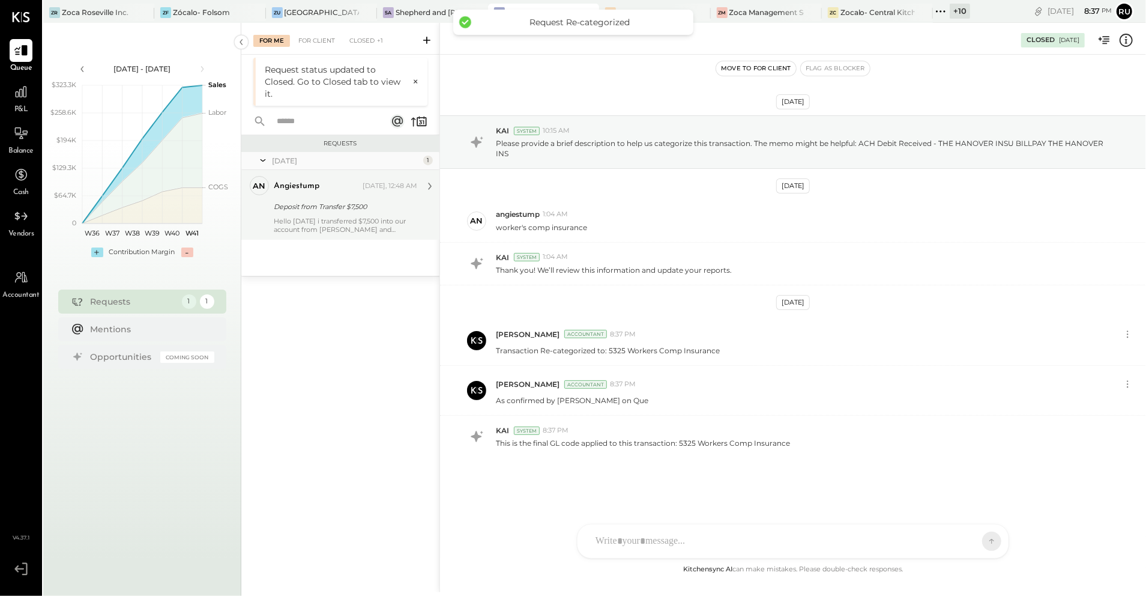
click at [361, 207] on div "Deposit from Transfer $7,500" at bounding box center [344, 207] width 140 height 12
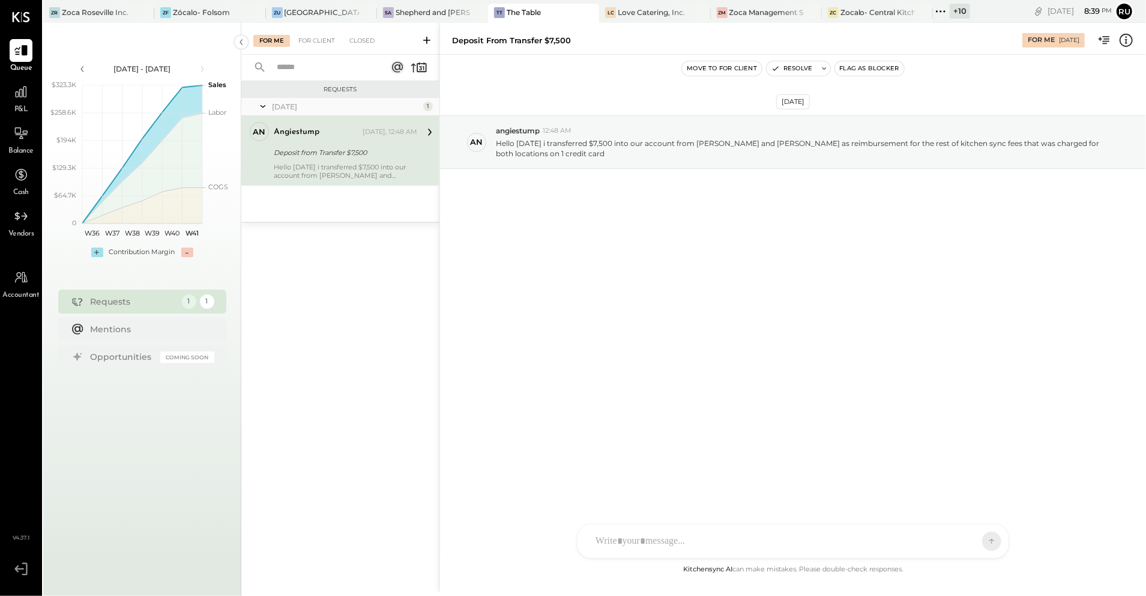
click at [555, 374] on div "Oct 9th, 2025 an angiestump 12:48 AM Hello today i transferred $7,500 into our …" at bounding box center [793, 308] width 706 height 507
click at [549, 185] on div "Oct 9th, 2025 an angiestump 12:48 AM Hello today i transferred $7,500 into our …" at bounding box center [793, 172] width 706 height 174
